Goal: Transaction & Acquisition: Purchase product/service

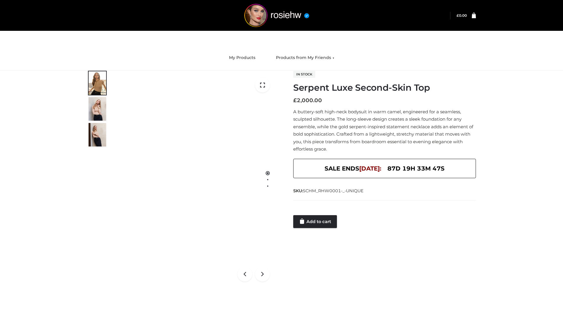
click at [315, 221] on link "Add to cart" at bounding box center [315, 221] width 44 height 13
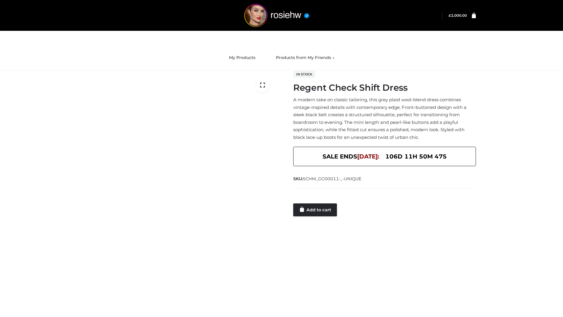
click at [315, 209] on link "Add to cart" at bounding box center [315, 209] width 44 height 13
